Goal: Use online tool/utility

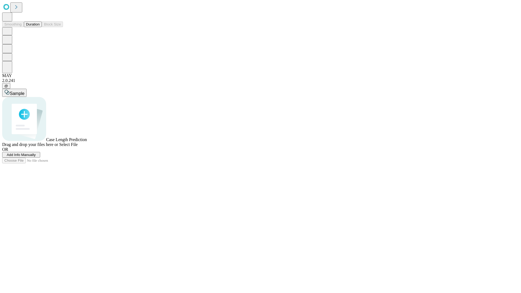
click at [78, 147] on span "Select File" at bounding box center [68, 144] width 18 height 5
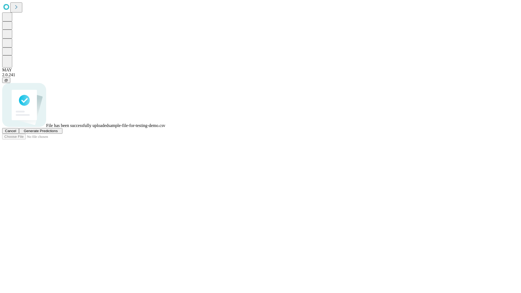
click at [58, 133] on span "Generate Predictions" at bounding box center [41, 131] width 34 height 4
